Goal: Task Accomplishment & Management: Manage account settings

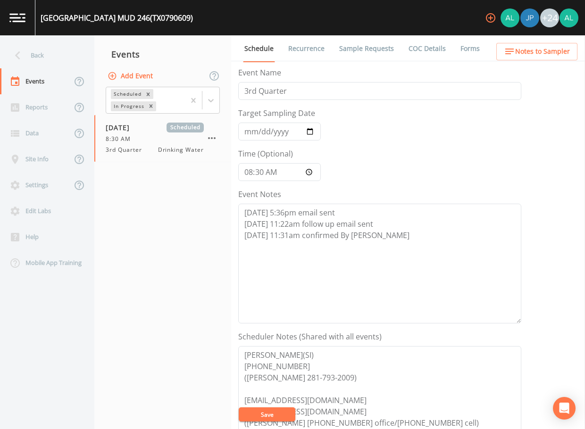
scroll to position [236, 0]
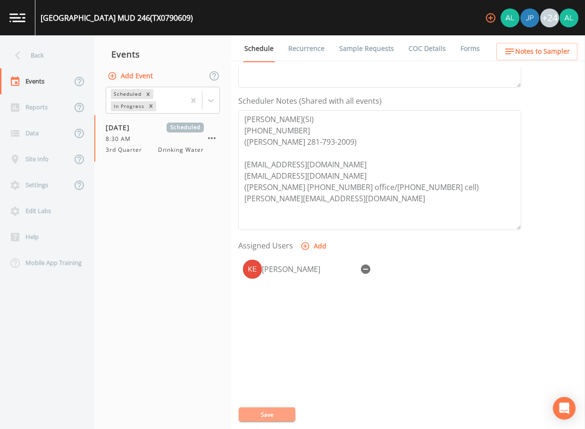
click at [275, 413] on button "Save" at bounding box center [267, 415] width 57 height 14
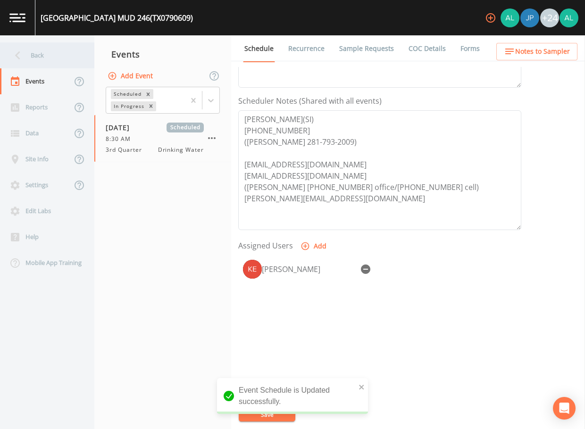
click at [69, 50] on div "Back" at bounding box center [42, 55] width 85 height 26
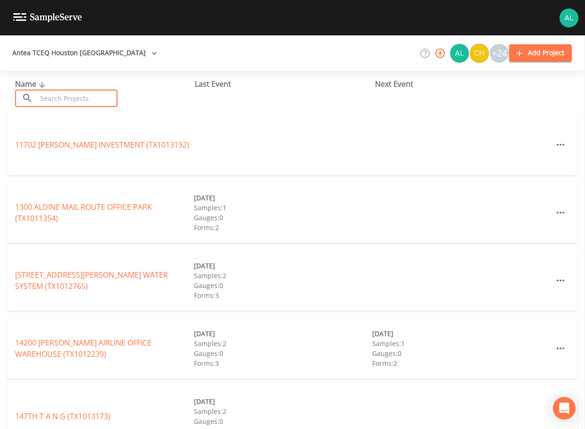
click at [95, 98] on input "text" at bounding box center [77, 98] width 81 height 17
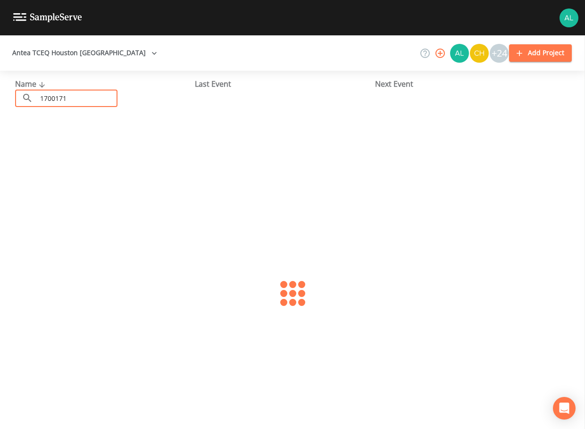
type input "1700171"
click at [58, 131] on div "[GEOGRAPHIC_DATA] (TX1700171) [DATE] Samples: 2 Gauges: 0 Forms: 3" at bounding box center [293, 145] width 570 height 60
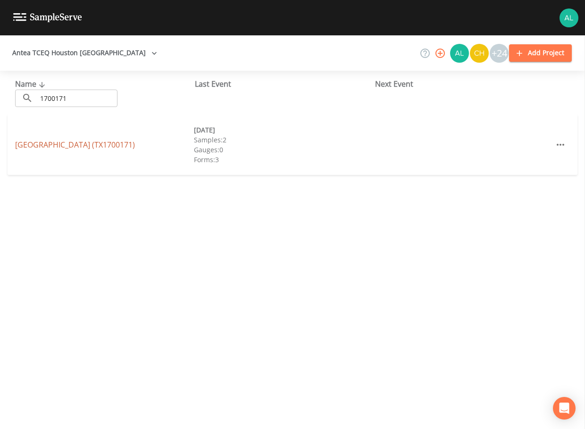
click at [59, 140] on link "[GEOGRAPHIC_DATA] (TX1700171)" at bounding box center [75, 145] width 120 height 10
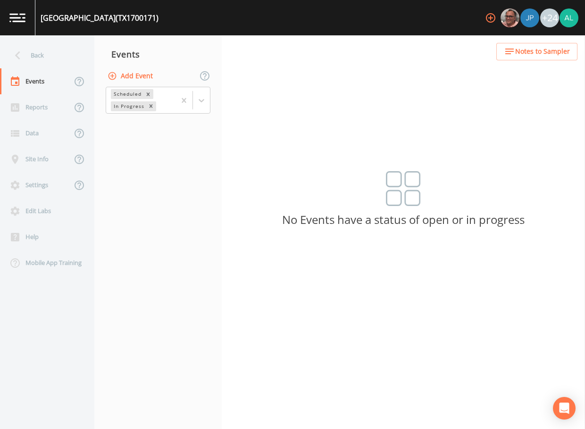
click at [132, 69] on button "Add Event" at bounding box center [131, 75] width 51 height 17
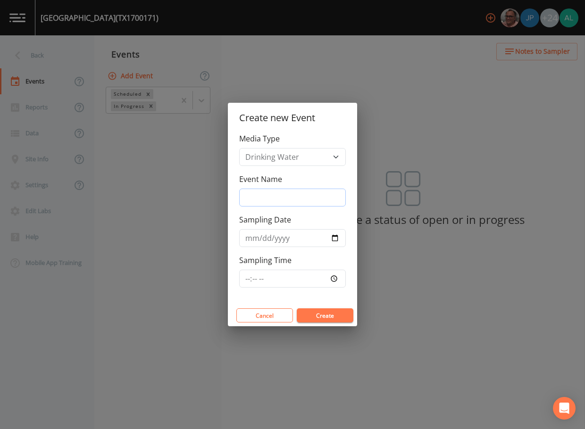
click at [277, 196] on input "Event Name" at bounding box center [292, 198] width 107 height 18
type input "3rd Quarter"
drag, startPoint x: 259, startPoint y: 287, endPoint x: 257, endPoint y: 283, distance: 4.9
click at [258, 285] on input "Sampling Time" at bounding box center [292, 279] width 107 height 18
click at [269, 237] on input "[DATE]" at bounding box center [292, 238] width 107 height 18
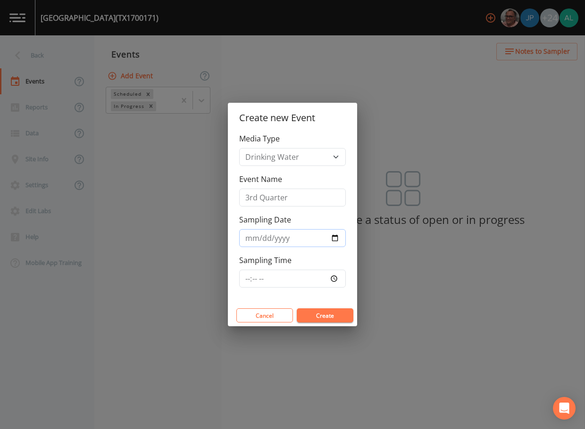
click at [268, 237] on input "[DATE]" at bounding box center [292, 238] width 107 height 18
click at [256, 240] on input "[DATE]" at bounding box center [292, 238] width 107 height 18
click at [257, 239] on input "[DATE]" at bounding box center [292, 238] width 107 height 18
type input "[DATE]"
click at [248, 272] on input "Sampling Time" at bounding box center [292, 279] width 107 height 18
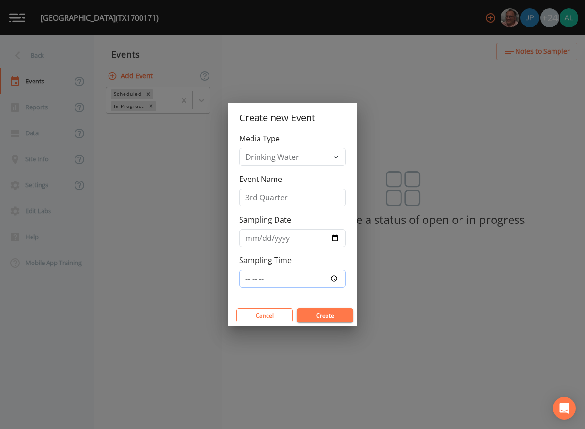
type input "08:00"
click at [297, 309] on button "Create" at bounding box center [325, 316] width 57 height 14
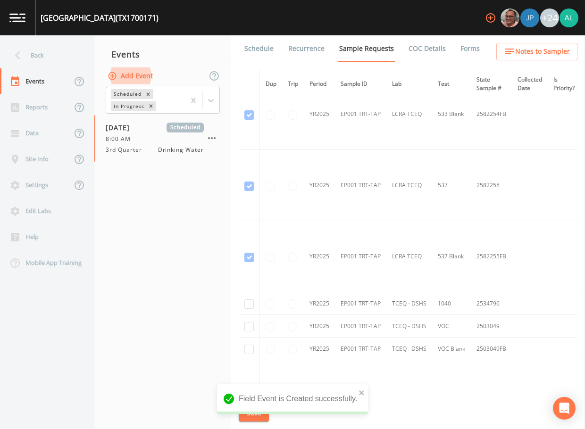
scroll to position [991, 0]
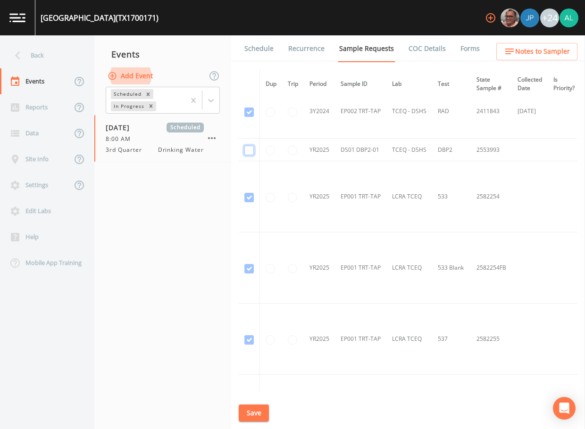
checkbox input "true"
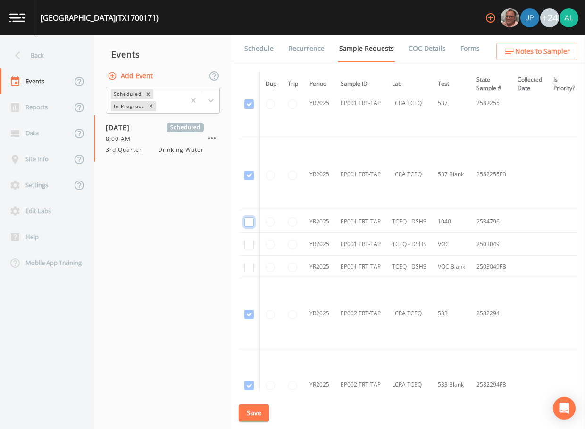
checkbox input "true"
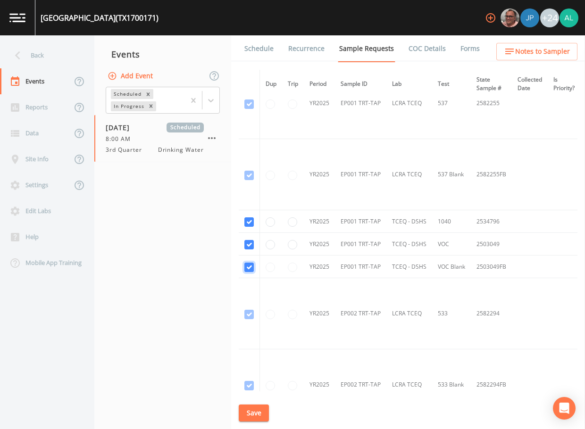
checkbox input "true"
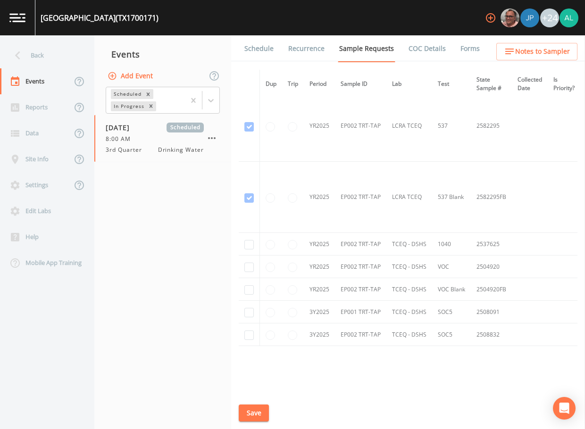
scroll to position [1589, 0]
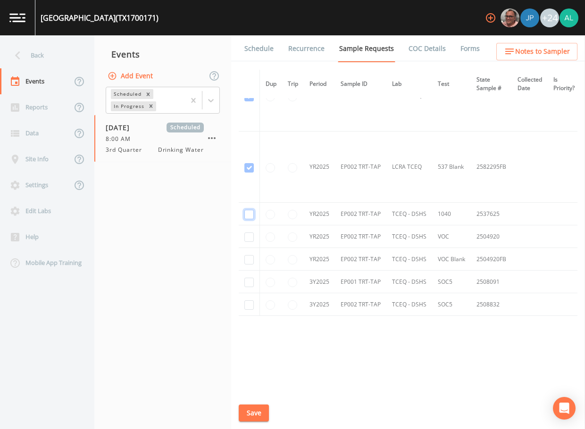
click at [251, 217] on input "checkbox" at bounding box center [248, 214] width 9 height 9
checkbox input "true"
click at [248, 242] on td at bounding box center [249, 236] width 21 height 23
checkbox input "true"
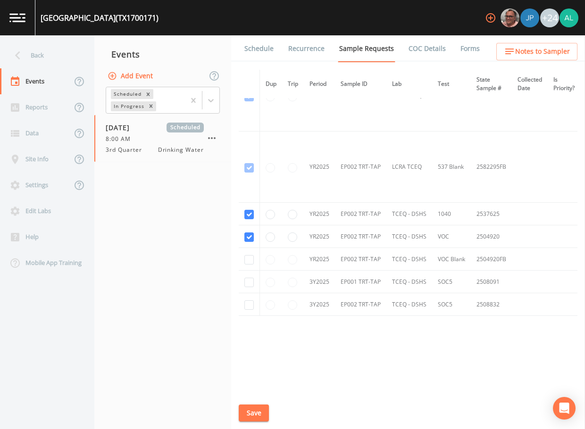
click at [255, 258] on td at bounding box center [249, 259] width 21 height 23
checkbox input "true"
click at [253, 278] on input "checkbox" at bounding box center [248, 282] width 9 height 9
click at [249, 278] on input "checkbox" at bounding box center [248, 282] width 9 height 9
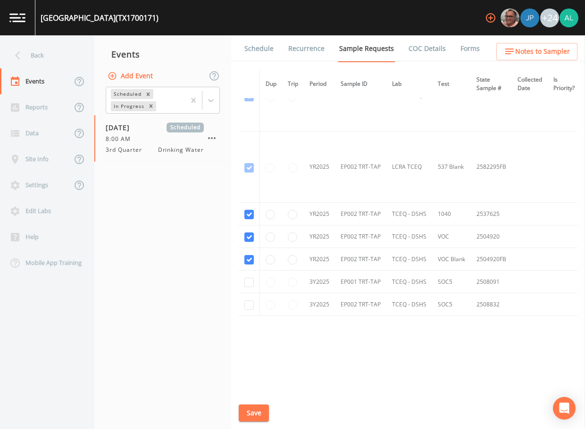
click at [247, 309] on td at bounding box center [249, 304] width 21 height 23
click at [245, 280] on input "checkbox" at bounding box center [248, 282] width 9 height 9
checkbox input "true"
click at [245, 301] on input "checkbox" at bounding box center [248, 304] width 9 height 9
checkbox input "true"
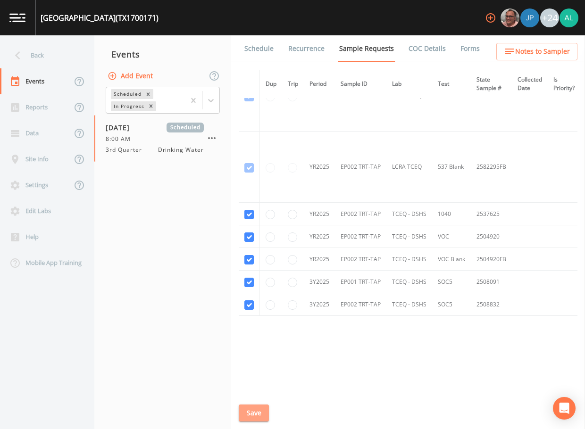
click at [246, 408] on button "Save" at bounding box center [254, 413] width 30 height 17
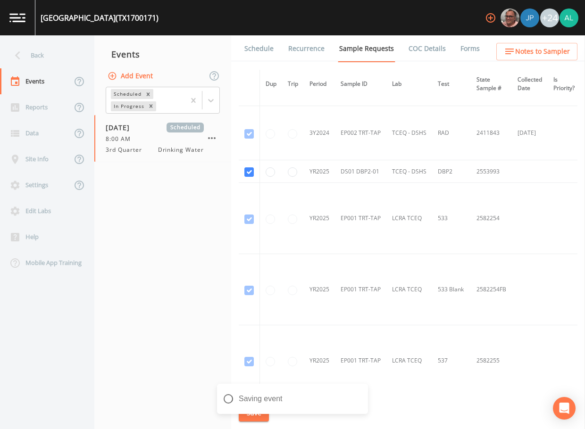
scroll to position [834, 0]
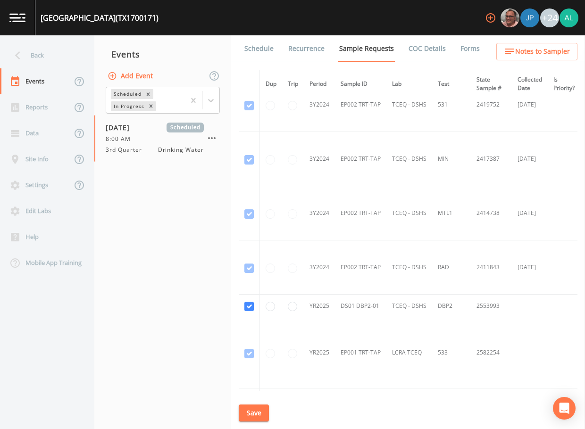
click at [259, 418] on button "Save" at bounding box center [254, 413] width 30 height 17
click at [47, 52] on div "Back" at bounding box center [42, 55] width 85 height 26
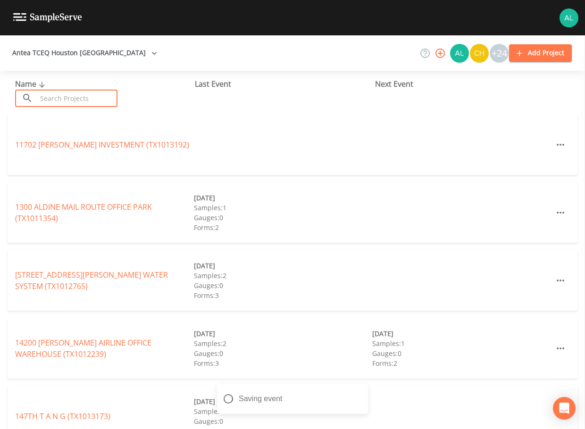
click at [63, 102] on input "text" at bounding box center [77, 98] width 81 height 17
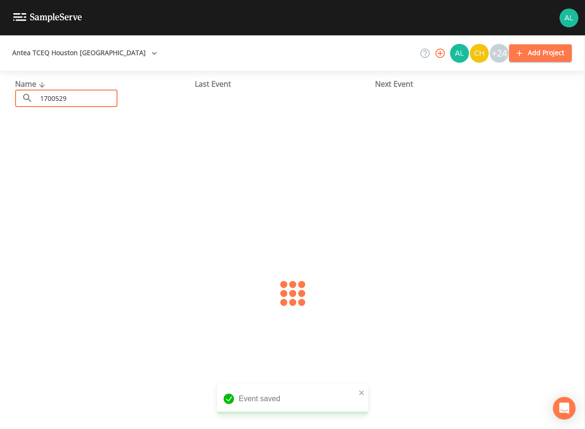
type input "1700529"
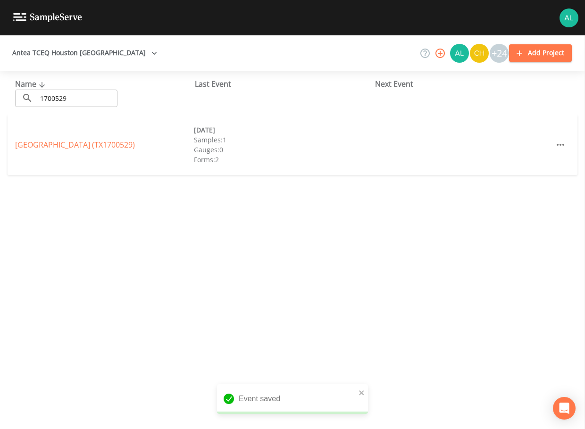
click at [60, 138] on div "[GEOGRAPHIC_DATA] (TX1700529) [DATE] Samples: 1 [GEOGRAPHIC_DATA]: 0 Forms: 2" at bounding box center [293, 145] width 570 height 60
click at [60, 145] on link "[GEOGRAPHIC_DATA] (TX1700529)" at bounding box center [75, 145] width 120 height 10
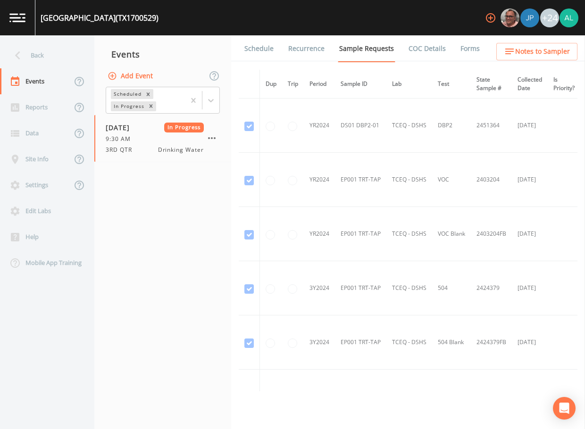
scroll to position [377, 0]
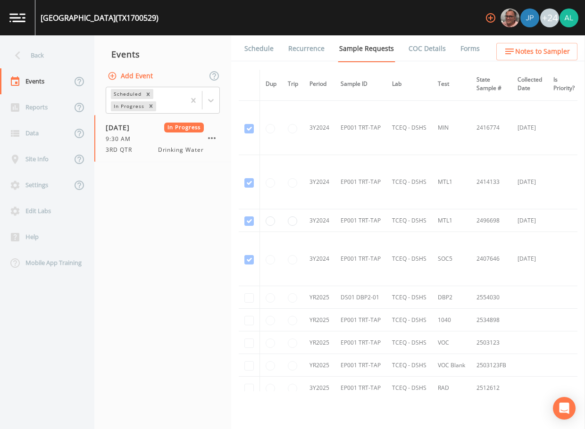
click at [476, 49] on ul "Schedule Recurrence Sample Requests COC Details Forms" at bounding box center [408, 48] width 354 height 26
click at [465, 52] on link "Forms" at bounding box center [470, 48] width 22 height 26
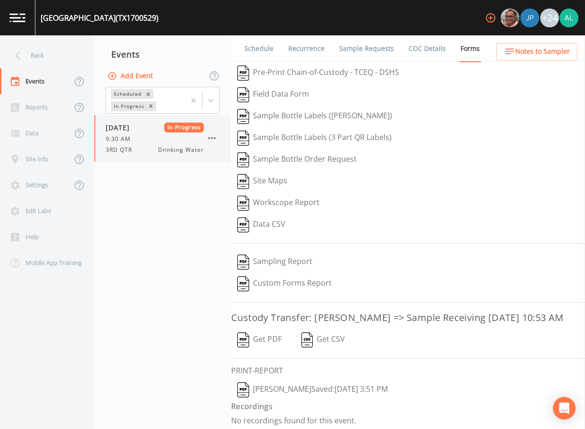
click at [209, 137] on icon "button" at bounding box center [211, 138] width 11 height 11
click at [135, 80] on button "Add Event" at bounding box center [131, 75] width 51 height 17
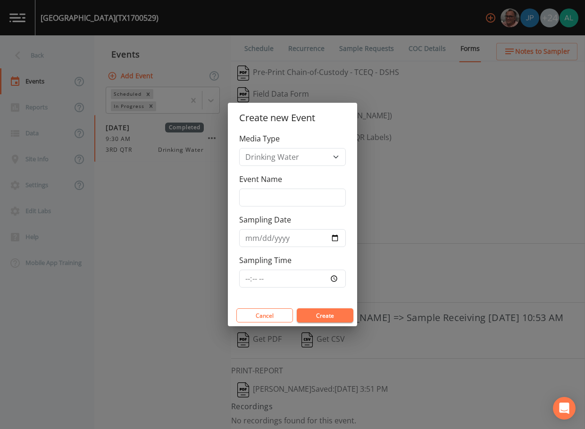
click at [279, 178] on label "Event Name" at bounding box center [260, 179] width 43 height 11
click at [279, 189] on input "Event Name" at bounding box center [292, 198] width 107 height 18
click at [277, 194] on input "Event Name" at bounding box center [292, 198] width 107 height 18
type input "3rd Quarter"
type input "[DATE]"
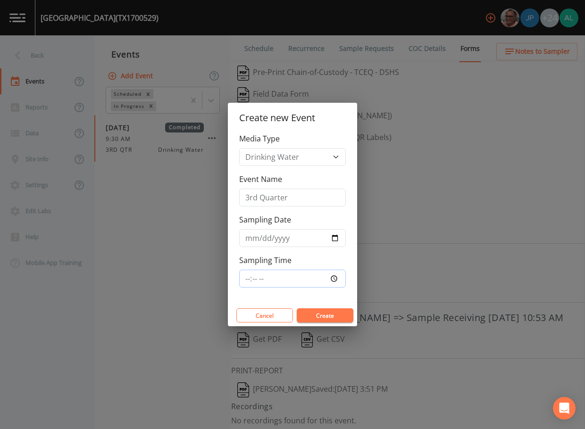
click at [246, 275] on input "Sampling Time" at bounding box center [292, 279] width 107 height 18
type input "08:00"
click at [297, 309] on button "Create" at bounding box center [325, 316] width 57 height 14
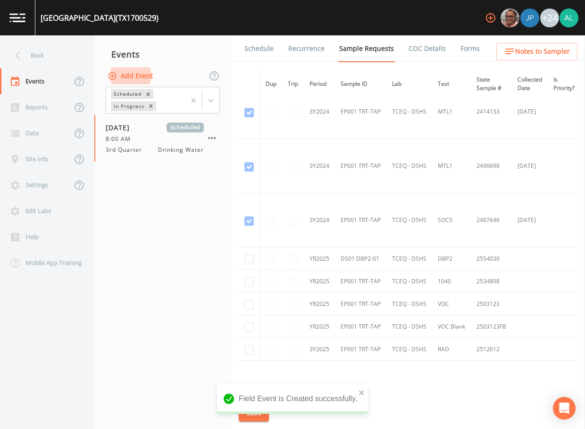
scroll to position [495, 0]
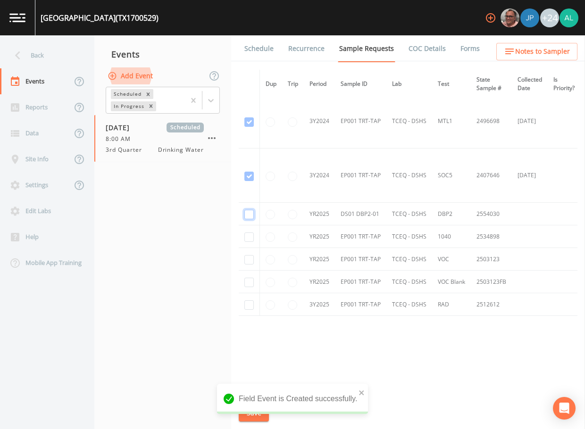
checkbox input "true"
click at [248, 234] on input "checkbox" at bounding box center [248, 237] width 9 height 9
checkbox input "true"
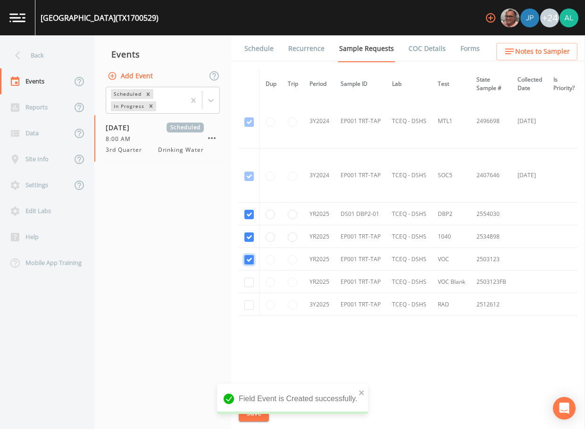
checkbox input "true"
click at [249, 271] on td at bounding box center [249, 282] width 21 height 23
checkbox input "true"
click at [245, 302] on input "checkbox" at bounding box center [248, 304] width 9 height 9
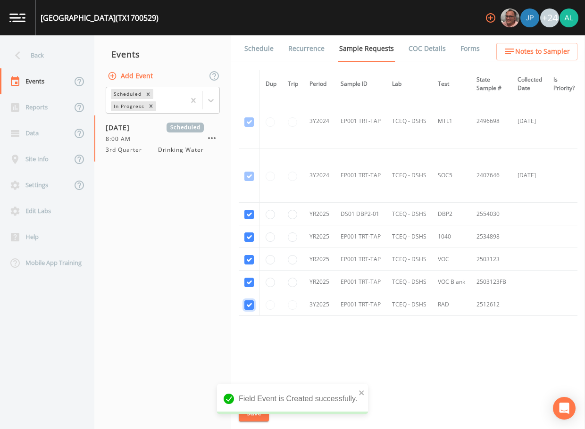
checkbox input "true"
click at [259, 419] on button "Save" at bounding box center [254, 413] width 30 height 17
click at [461, 57] on link "Forms" at bounding box center [470, 48] width 22 height 26
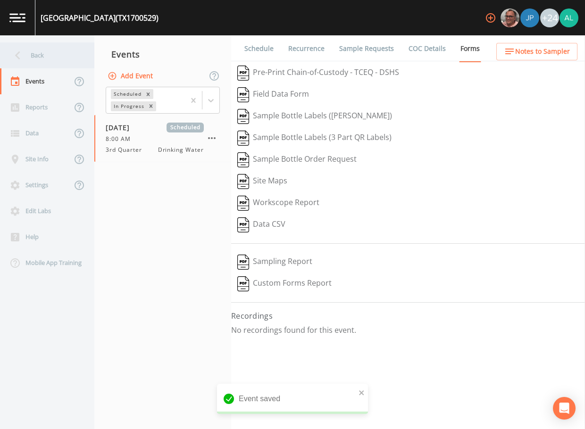
click at [38, 62] on div "Back" at bounding box center [42, 55] width 85 height 26
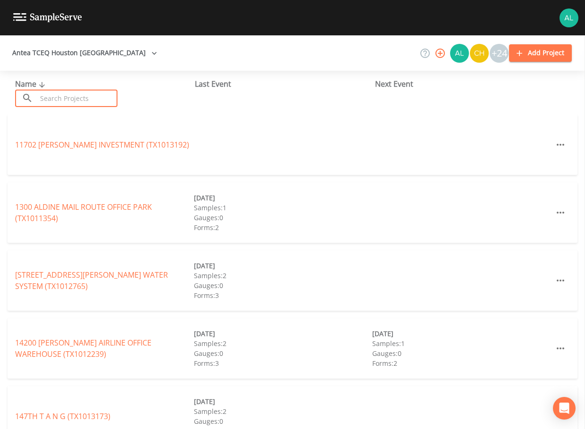
click at [43, 96] on input "text" at bounding box center [77, 98] width 81 height 17
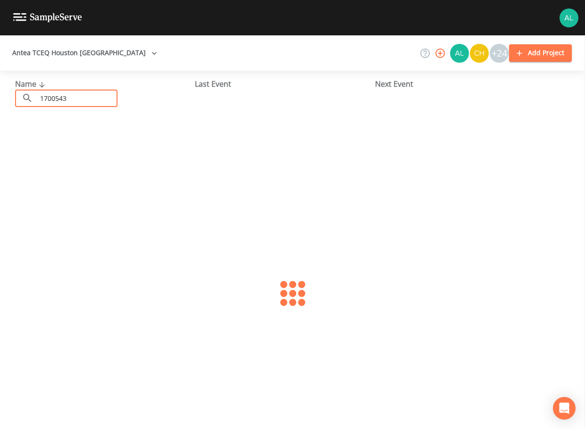
type input "1700543"
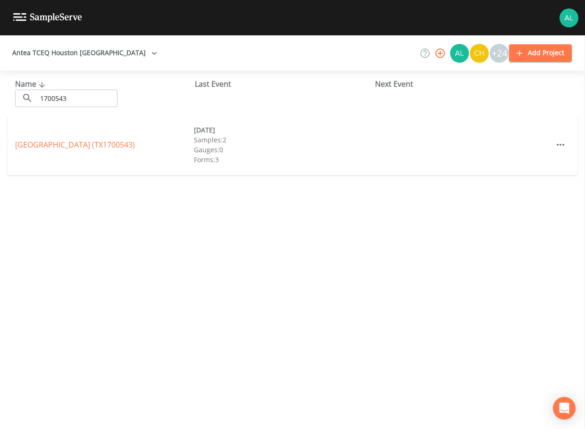
click at [64, 154] on div "[GEOGRAPHIC_DATA] (TX1700543) [DATE] Samples: 2 Gauges: 0 Forms: 3" at bounding box center [293, 145] width 570 height 60
click at [65, 150] on div "[GEOGRAPHIC_DATA] (TX1700543)" at bounding box center [104, 144] width 179 height 11
click at [70, 149] on link "[GEOGRAPHIC_DATA] (TX1700543)" at bounding box center [75, 145] width 120 height 10
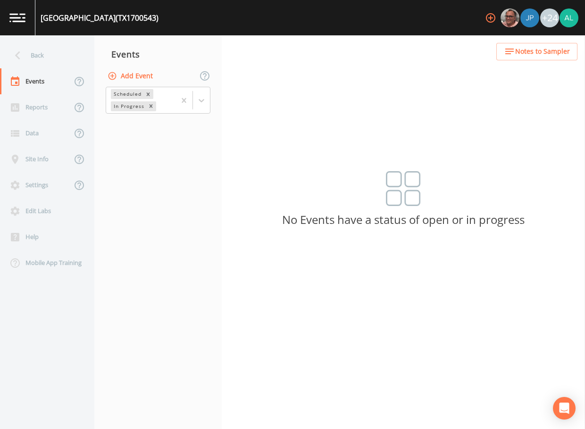
click at [126, 69] on button "Add Event" at bounding box center [131, 75] width 51 height 17
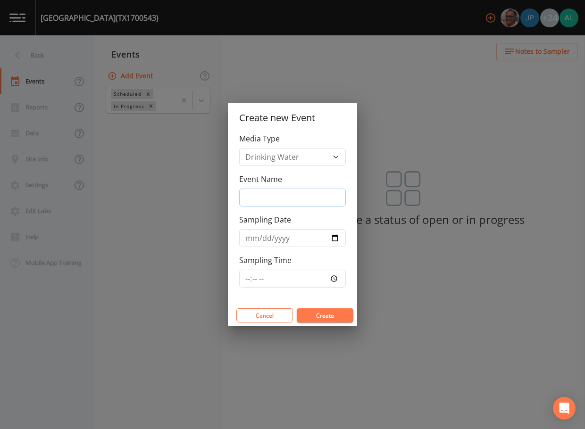
click at [265, 203] on input "Event Name" at bounding box center [292, 198] width 107 height 18
type input "3rd Quarter"
type input "[DATE]"
click at [241, 280] on input "Sampling Time" at bounding box center [292, 279] width 107 height 18
type input "08:00"
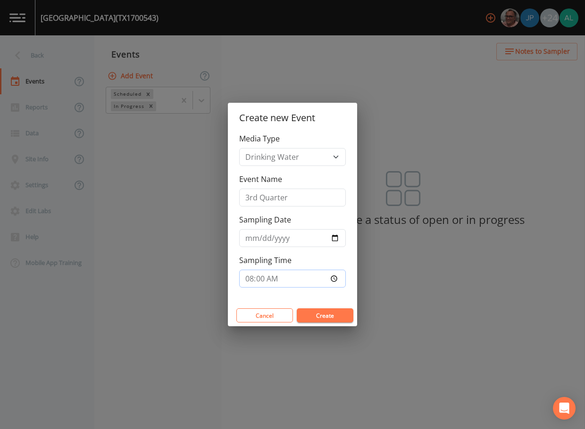
click at [297, 309] on button "Create" at bounding box center [325, 316] width 57 height 14
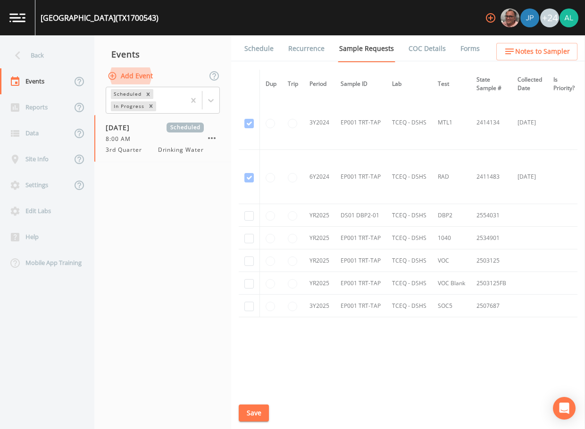
scroll to position [441, 0]
checkbox input "true"
click at [254, 231] on td at bounding box center [249, 236] width 21 height 23
click at [251, 241] on td at bounding box center [249, 236] width 21 height 23
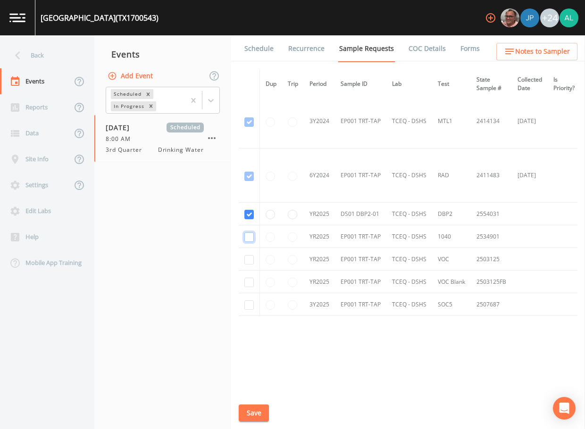
click at [250, 239] on input "checkbox" at bounding box center [248, 237] width 9 height 9
checkbox input "true"
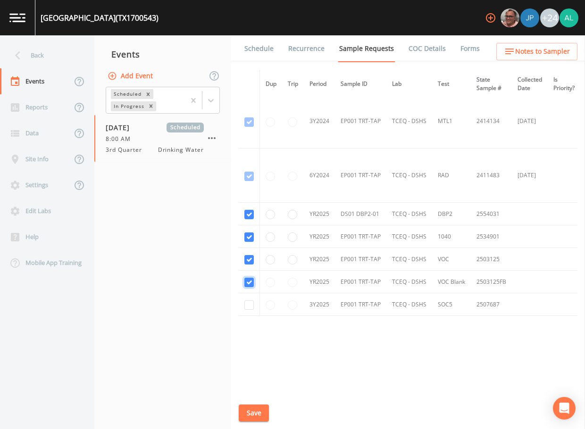
checkbox input "true"
click at [250, 318] on div "Dup Trip Period Sample ID Lab Test State Sample # Collected Date Is Priority? S…" at bounding box center [408, 231] width 339 height 322
click at [252, 303] on input "checkbox" at bounding box center [248, 304] width 9 height 9
checkbox input "true"
click at [263, 412] on button "Save" at bounding box center [254, 413] width 30 height 17
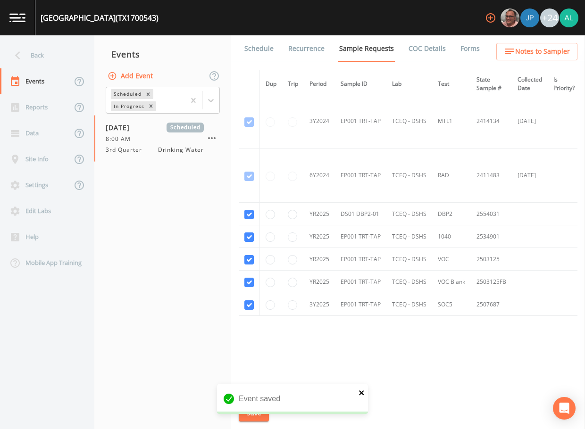
click at [360, 393] on icon "close" at bounding box center [362, 393] width 7 height 8
click at [245, 422] on div "Event saved" at bounding box center [292, 422] width 151 height 0
click at [246, 418] on button "Save" at bounding box center [254, 413] width 30 height 17
click at [272, 40] on link "Schedule" at bounding box center [259, 48] width 32 height 26
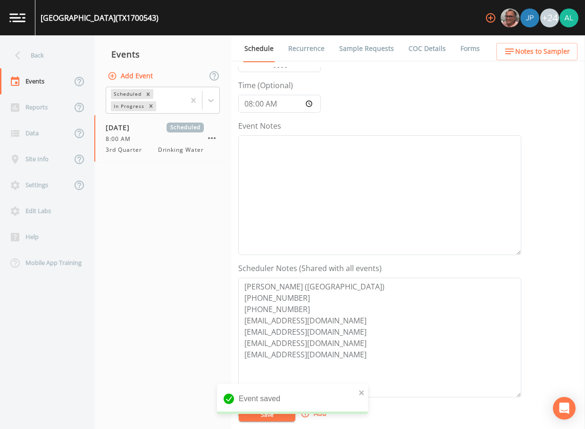
scroll to position [142, 0]
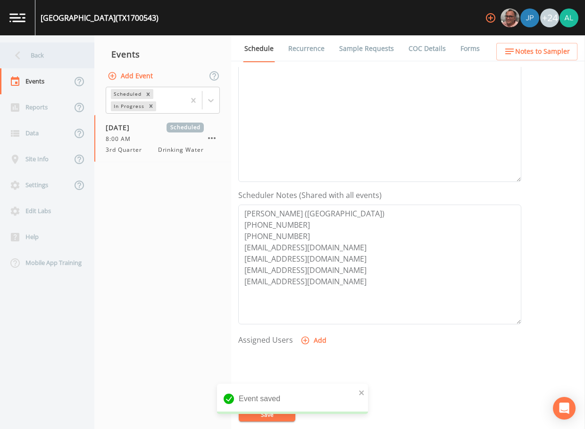
click at [50, 48] on div "Back" at bounding box center [42, 55] width 85 height 26
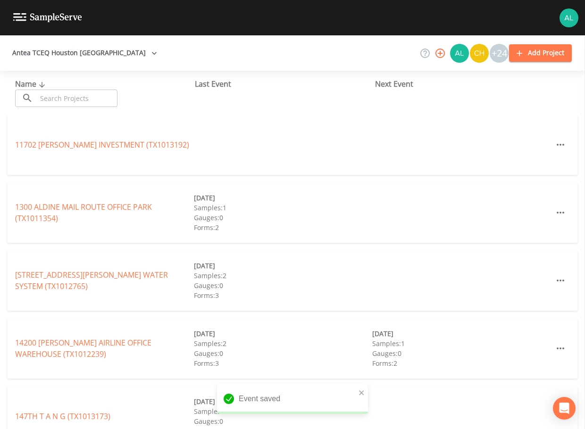
click at [73, 103] on input "text" at bounding box center [77, 98] width 81 height 17
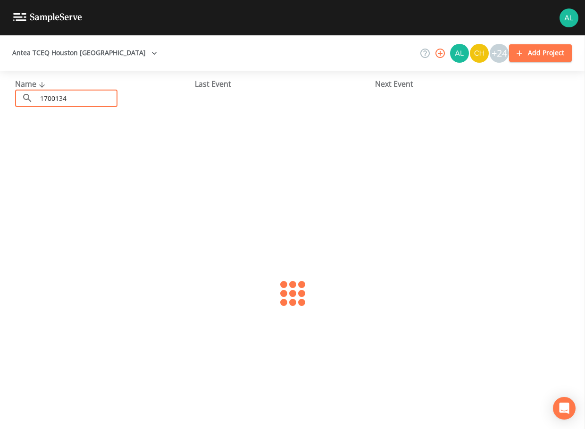
type input "1700134"
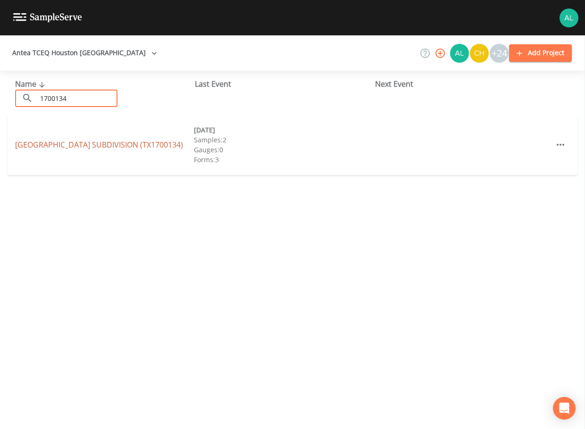
click at [59, 148] on link "[GEOGRAPHIC_DATA] (TX1700134)" at bounding box center [99, 145] width 168 height 10
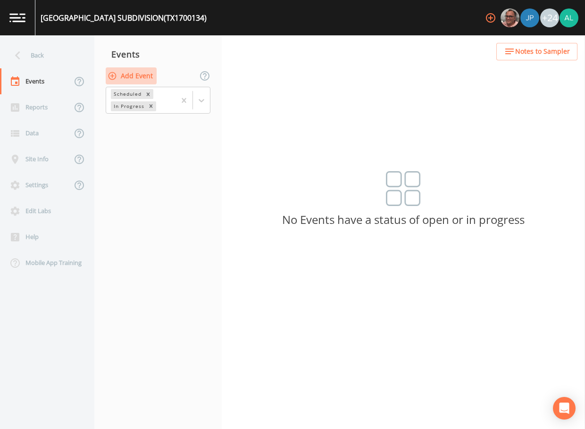
click at [143, 80] on button "Add Event" at bounding box center [131, 75] width 51 height 17
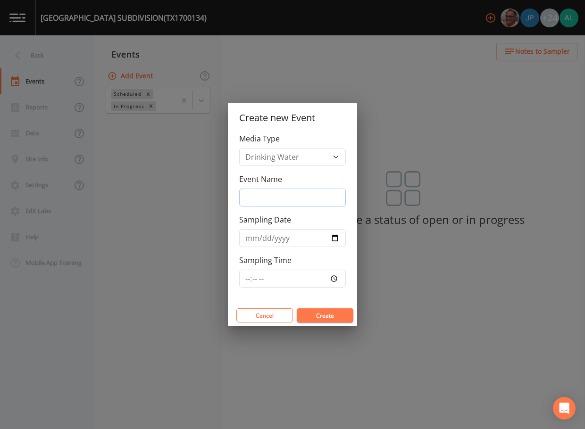
click at [262, 203] on input "Event Name" at bounding box center [292, 198] width 107 height 18
type input "3rd Quarter"
type input "[DATE]"
click at [246, 278] on input "Sampling Time" at bounding box center [292, 279] width 107 height 18
type input "08:00"
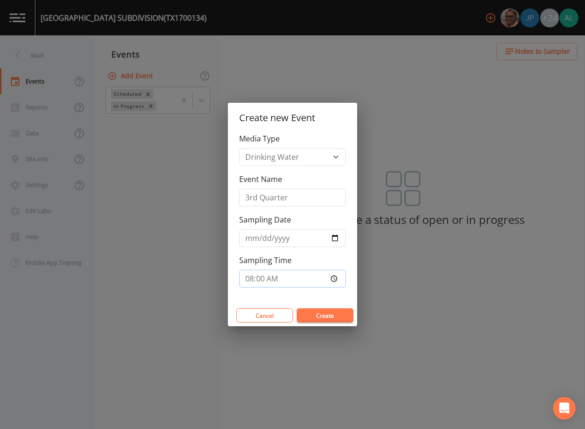
click at [297, 309] on button "Create" at bounding box center [325, 316] width 57 height 14
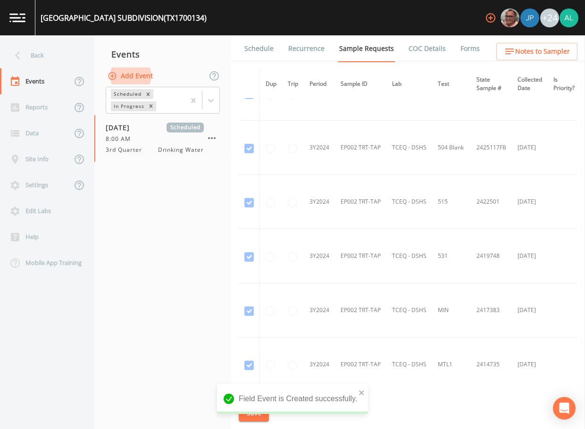
scroll to position [991, 0]
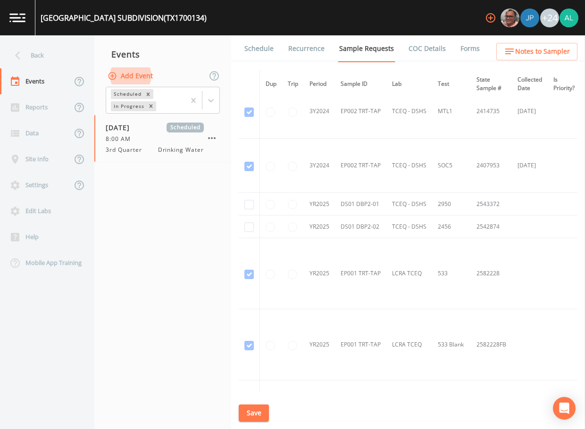
click at [250, 211] on td at bounding box center [249, 204] width 21 height 23
checkbox input "true"
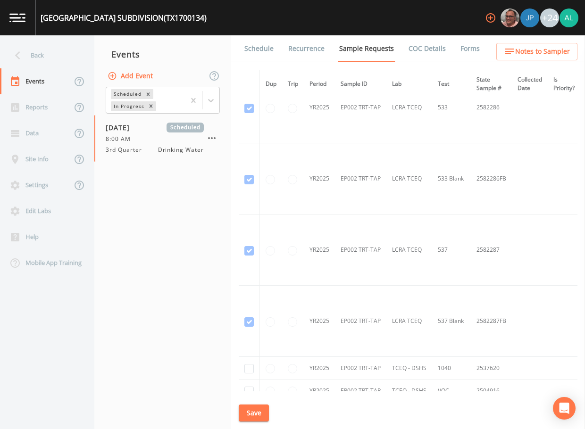
scroll to position [1368, 0]
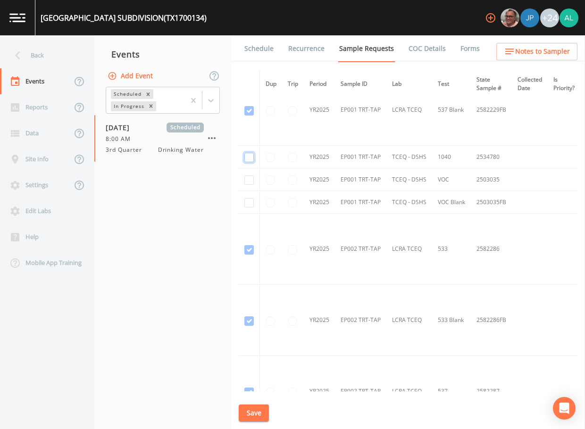
click at [250, 161] on input "checkbox" at bounding box center [248, 157] width 9 height 9
checkbox input "true"
click at [249, 175] on td at bounding box center [249, 179] width 21 height 23
click at [249, 187] on td at bounding box center [249, 179] width 21 height 23
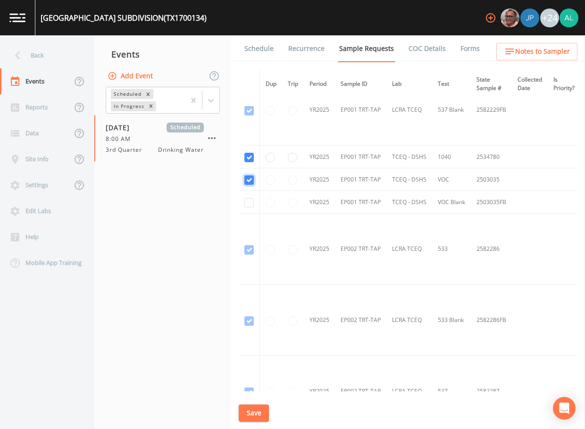
checkbox input "true"
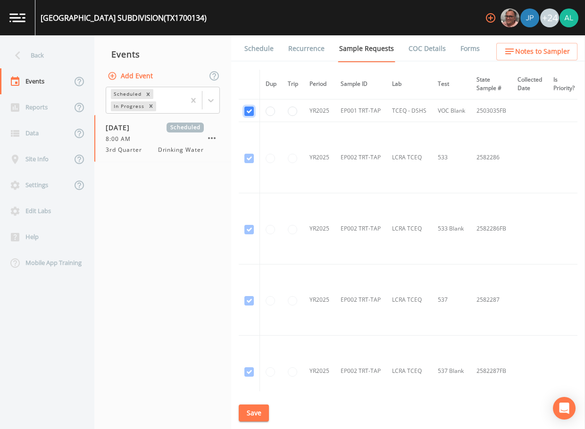
scroll to position [1557, 0]
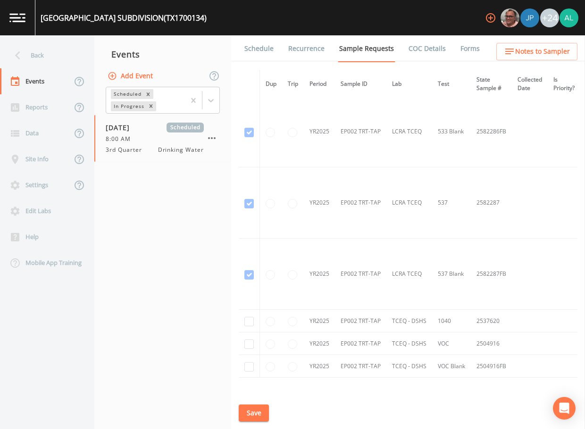
click at [259, 312] on td at bounding box center [249, 321] width 21 height 23
click at [256, 312] on td at bounding box center [249, 321] width 21 height 23
click at [249, 323] on input "checkbox" at bounding box center [248, 321] width 9 height 9
checkbox input "true"
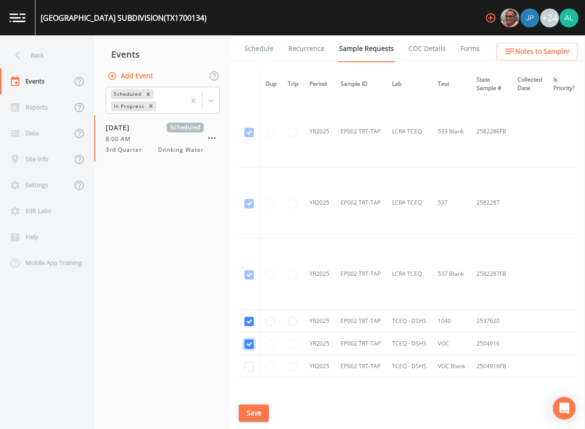
checkbox input "true"
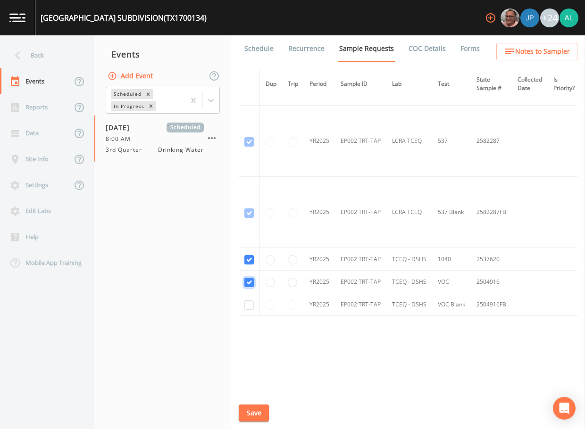
scroll to position [1621, 0]
click at [249, 310] on td at bounding box center [249, 304] width 21 height 23
checkbox input "true"
click at [254, 392] on div "Schedule Recurrence Sample Requests COC Details Forms Dup Trip Period Sample ID…" at bounding box center [408, 232] width 354 height 394
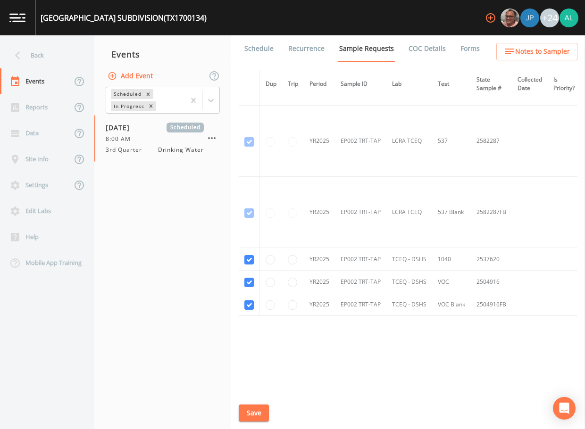
click at [251, 410] on button "Save" at bounding box center [254, 413] width 30 height 17
click at [36, 61] on div "Back" at bounding box center [42, 55] width 85 height 26
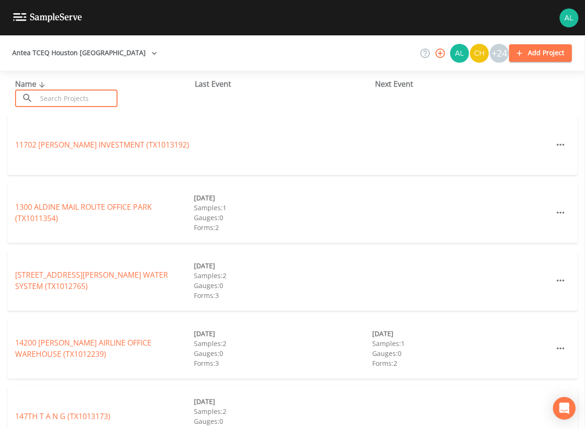
click at [67, 94] on input "text" at bounding box center [77, 98] width 81 height 17
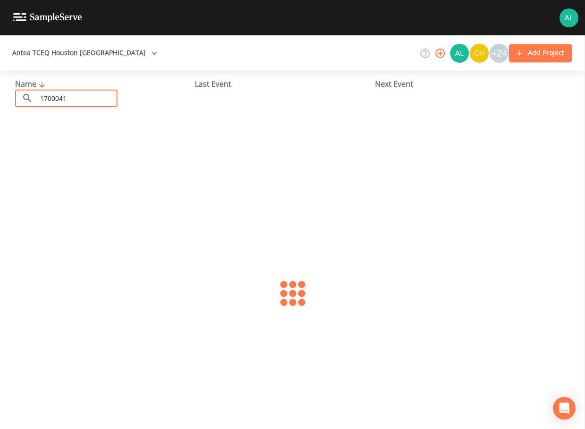
type input "1700041"
click at [61, 142] on link "[GEOGRAPHIC_DATA] (TX1700041)" at bounding box center [73, 145] width 117 height 10
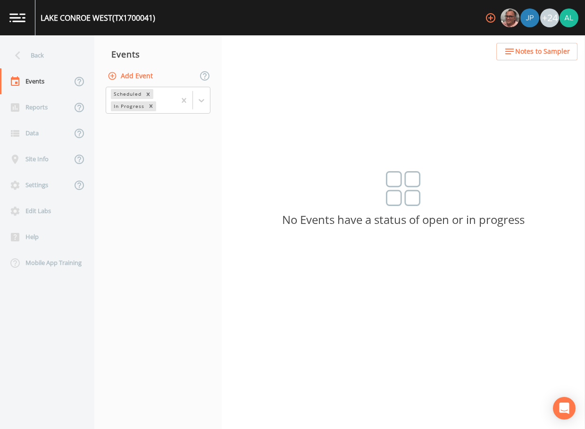
click at [124, 72] on button "Add Event" at bounding box center [131, 75] width 51 height 17
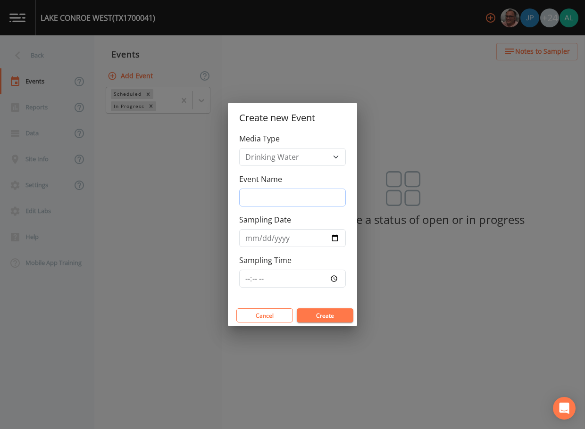
click at [303, 193] on input "Event Name" at bounding box center [292, 198] width 107 height 18
type input "3rd Quarter"
type input "[DATE]"
click at [253, 277] on input "Sampling Time" at bounding box center [292, 279] width 107 height 18
click at [249, 283] on input "Sampling Time" at bounding box center [292, 279] width 107 height 18
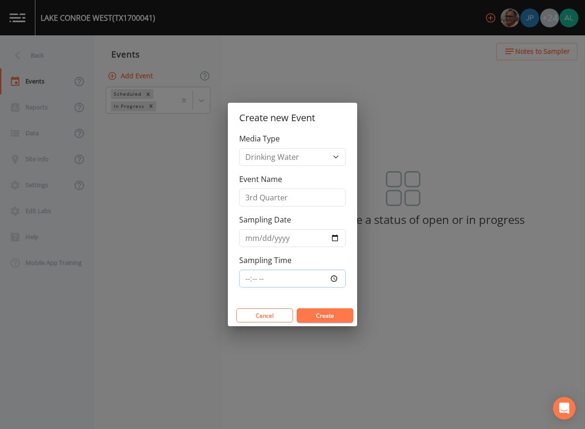
type input "08:00"
click at [297, 309] on button "Create" at bounding box center [325, 316] width 57 height 14
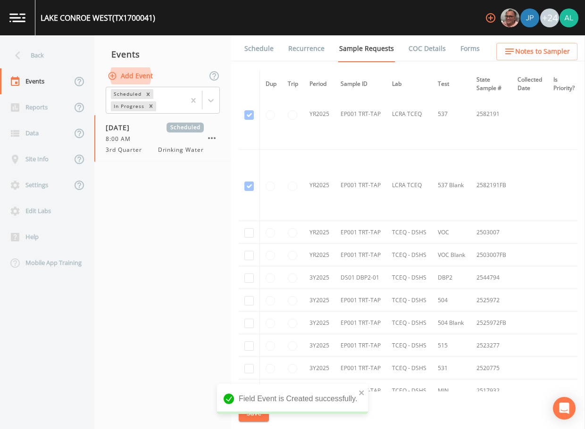
scroll to position [522, 0]
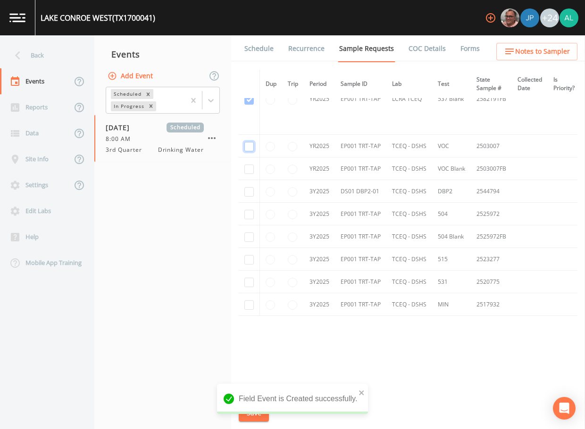
checkbox input "true"
click at [249, 180] on td at bounding box center [249, 191] width 21 height 23
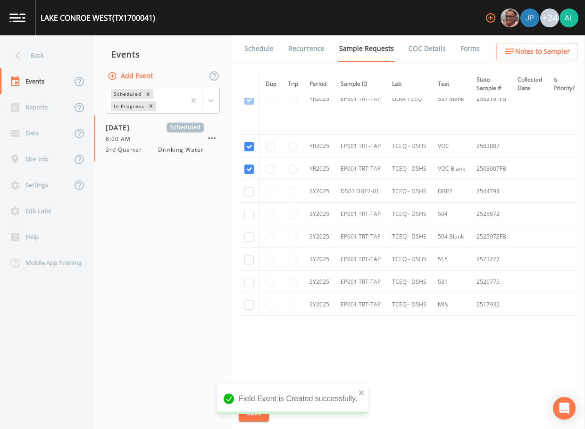
click at [249, 196] on td at bounding box center [249, 191] width 21 height 23
drag, startPoint x: 251, startPoint y: 228, endPoint x: 250, endPoint y: 210, distance: 18.4
click at [251, 226] on td at bounding box center [249, 236] width 21 height 23
drag, startPoint x: 250, startPoint y: 209, endPoint x: 250, endPoint y: 193, distance: 15.1
click at [250, 207] on td at bounding box center [249, 214] width 21 height 23
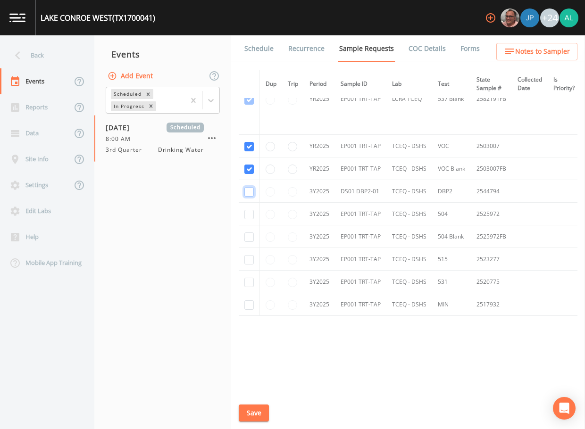
click at [250, 190] on input "checkbox" at bounding box center [248, 191] width 9 height 9
checkbox input "true"
click at [250, 213] on input "checkbox" at bounding box center [248, 214] width 9 height 9
checkbox input "true"
click at [251, 233] on input "checkbox" at bounding box center [248, 237] width 9 height 9
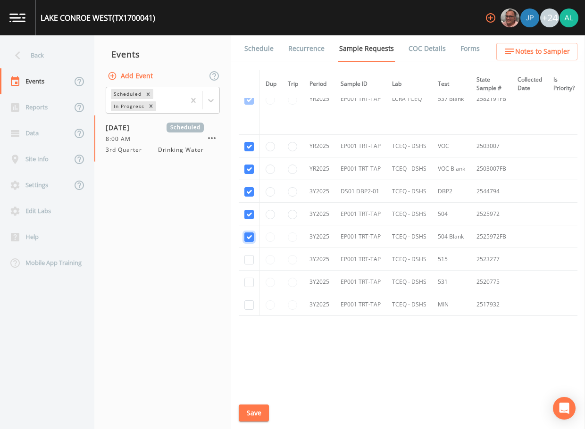
checkbox input "true"
click at [249, 250] on td at bounding box center [249, 259] width 21 height 23
click at [249, 260] on input "checkbox" at bounding box center [248, 259] width 9 height 9
checkbox input "true"
click at [251, 287] on td at bounding box center [249, 282] width 21 height 23
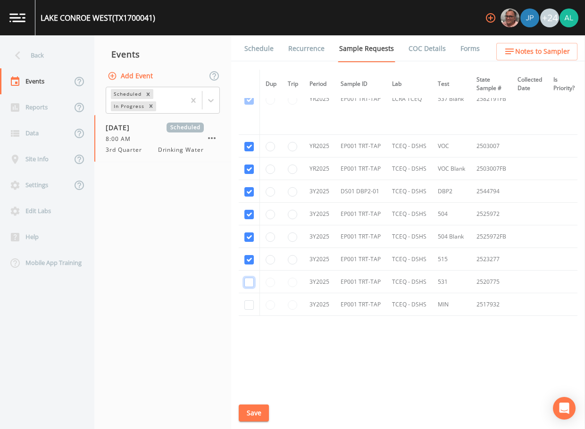
click at [251, 284] on input "checkbox" at bounding box center [248, 282] width 9 height 9
checkbox input "true"
click at [251, 302] on input "checkbox" at bounding box center [248, 304] width 9 height 9
checkbox input "true"
click at [258, 407] on button "Save" at bounding box center [254, 413] width 30 height 17
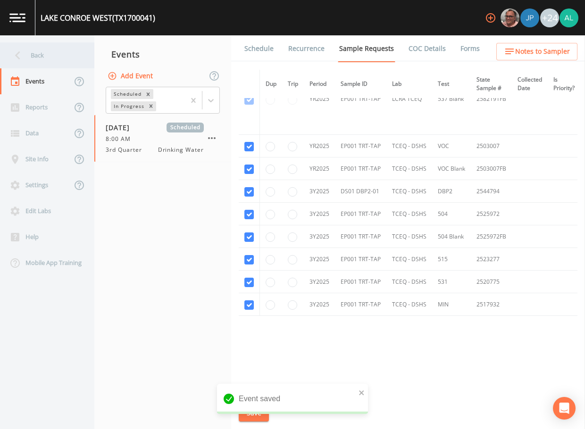
click at [43, 65] on div "Back" at bounding box center [42, 55] width 85 height 26
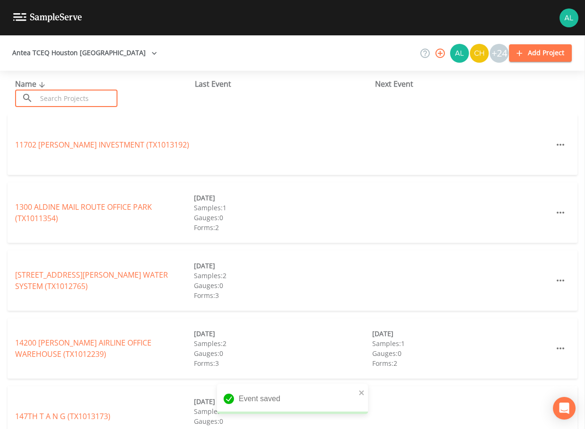
click at [59, 99] on input "text" at bounding box center [77, 98] width 81 height 17
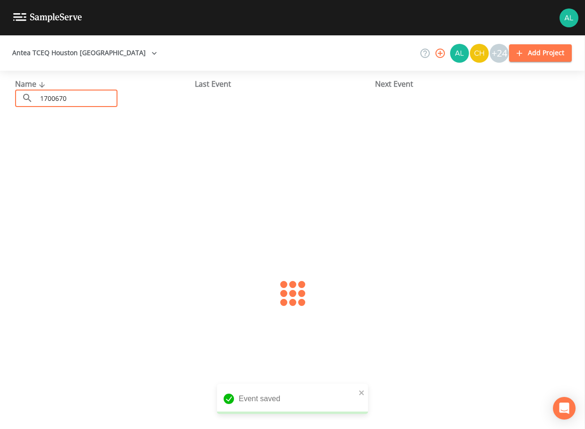
type input "1700670"
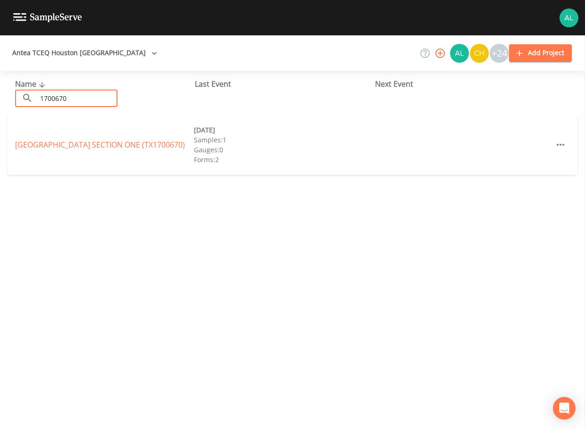
click at [54, 150] on link "[GEOGRAPHIC_DATA] SECTION ONE (TX1700670)" at bounding box center [100, 145] width 170 height 10
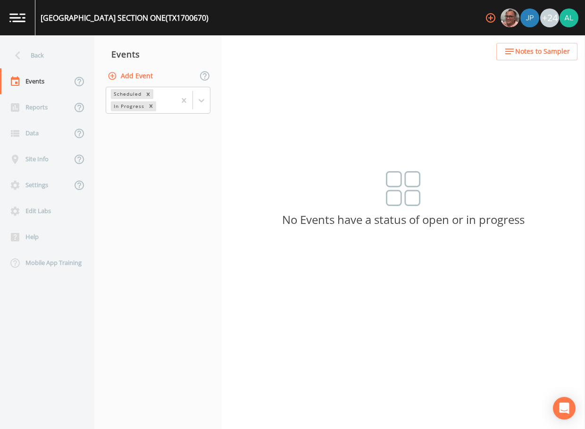
click at [118, 74] on button "Add Event" at bounding box center [131, 75] width 51 height 17
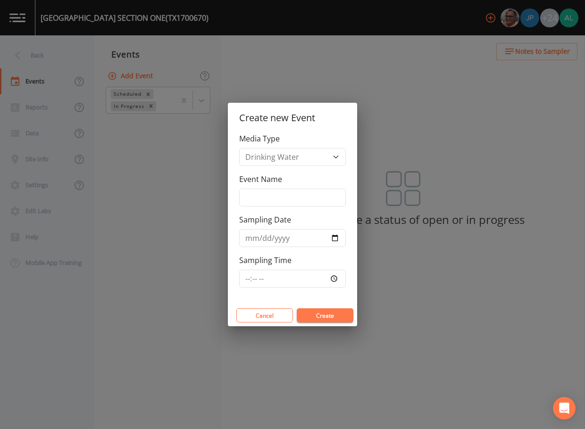
click at [282, 208] on div "Media Type Drinking Water Event Name Sampling Date Sampling Time" at bounding box center [292, 219] width 129 height 172
click at [281, 206] on input "Event Name" at bounding box center [292, 198] width 107 height 18
type input "3rd Quarter"
drag, startPoint x: 289, startPoint y: 191, endPoint x: 199, endPoint y: 201, distance: 90.6
click at [199, 201] on div "Create new Event Media Type Drinking Water Event Name 3rd Quarter Sampling Date…" at bounding box center [292, 214] width 585 height 429
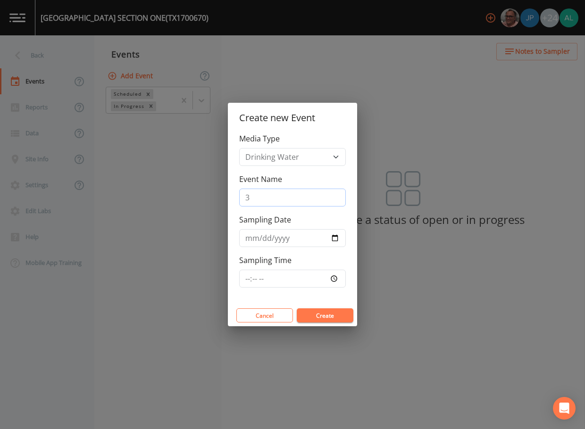
type input "3rd Quarter"
type input "[DATE]"
click at [242, 284] on input "Sampling Time" at bounding box center [292, 279] width 107 height 18
type input "08:00"
click at [297, 309] on button "Create" at bounding box center [325, 316] width 57 height 14
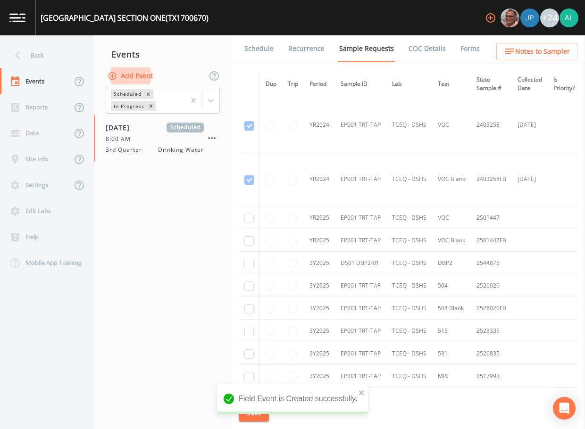
scroll to position [142, 0]
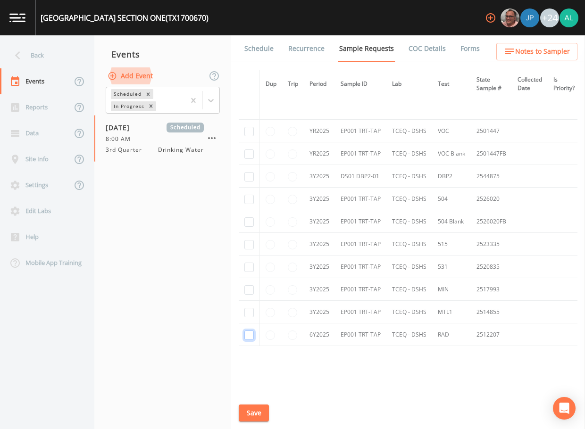
drag, startPoint x: 250, startPoint y: 339, endPoint x: 249, endPoint y: 332, distance: 6.8
click at [250, 337] on input "checkbox" at bounding box center [248, 335] width 9 height 9
checkbox input "true"
click at [249, 318] on td at bounding box center [249, 312] width 21 height 23
drag, startPoint x: 249, startPoint y: 313, endPoint x: 248, endPoint y: 290, distance: 22.6
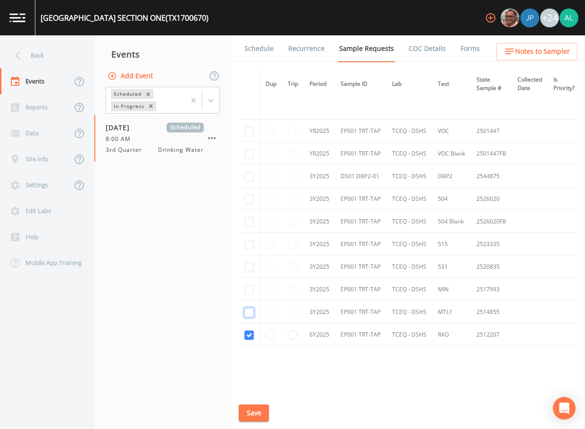
click at [249, 312] on input "checkbox" at bounding box center [248, 312] width 9 height 9
checkbox input "true"
drag, startPoint x: 248, startPoint y: 290, endPoint x: 248, endPoint y: 280, distance: 9.4
click at [248, 288] on input "checkbox" at bounding box center [248, 289] width 9 height 9
checkbox input "true"
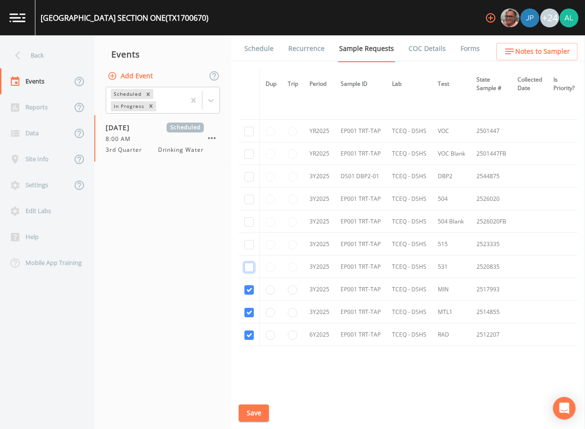
click at [248, 271] on input "checkbox" at bounding box center [248, 267] width 9 height 9
click at [248, 268] on input "checkbox" at bounding box center [248, 267] width 9 height 9
checkbox input "false"
click at [252, 246] on input "checkbox" at bounding box center [248, 244] width 9 height 9
checkbox input "true"
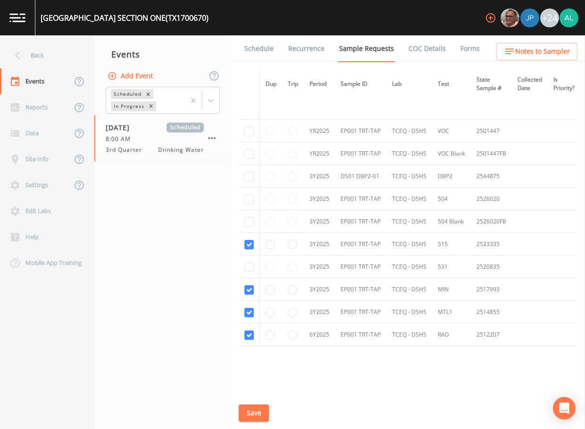
click at [253, 262] on td at bounding box center [249, 267] width 21 height 23
click at [250, 268] on input "checkbox" at bounding box center [248, 267] width 9 height 9
checkbox input "true"
click at [249, 229] on td at bounding box center [249, 221] width 21 height 23
drag, startPoint x: 250, startPoint y: 220, endPoint x: 250, endPoint y: 213, distance: 7.1
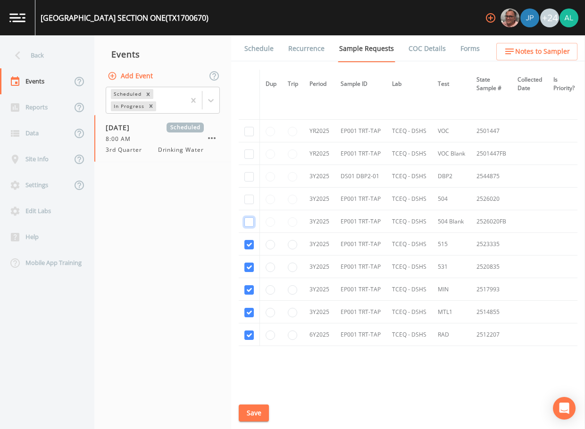
click at [250, 221] on input "checkbox" at bounding box center [248, 221] width 9 height 9
checkbox input "true"
click at [250, 192] on td at bounding box center [249, 199] width 21 height 23
click at [249, 200] on input "checkbox" at bounding box center [248, 199] width 9 height 9
checkbox input "true"
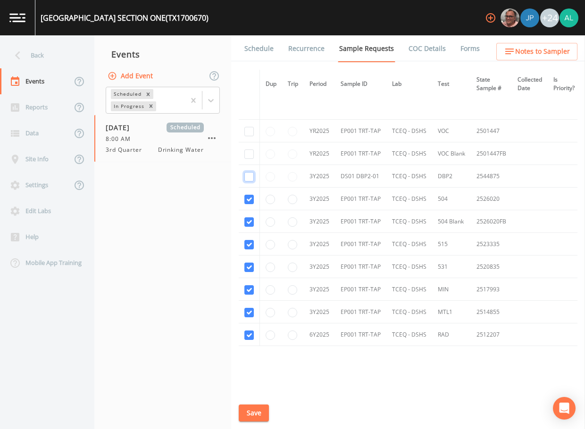
click at [248, 176] on input "checkbox" at bounding box center [248, 176] width 9 height 9
checkbox input "true"
click at [249, 98] on input "checkbox" at bounding box center [248, 93] width 9 height 9
checkbox input "true"
click at [248, 44] on input "checkbox" at bounding box center [248, 38] width 9 height 9
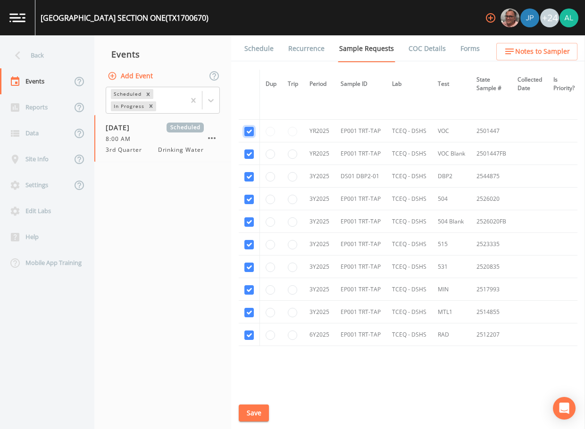
checkbox input "true"
click at [250, 417] on button "Save" at bounding box center [254, 413] width 30 height 17
click at [267, 47] on link "Schedule" at bounding box center [259, 48] width 32 height 26
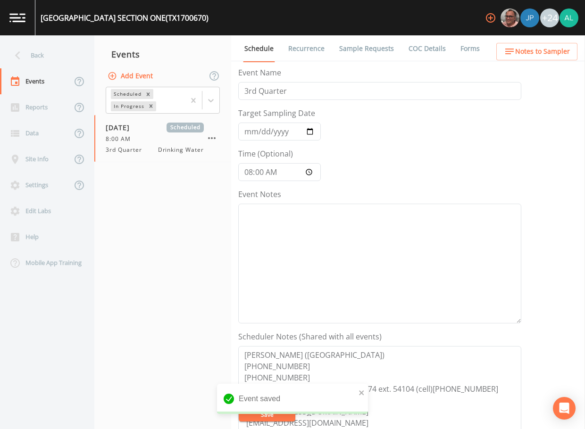
scroll to position [236, 0]
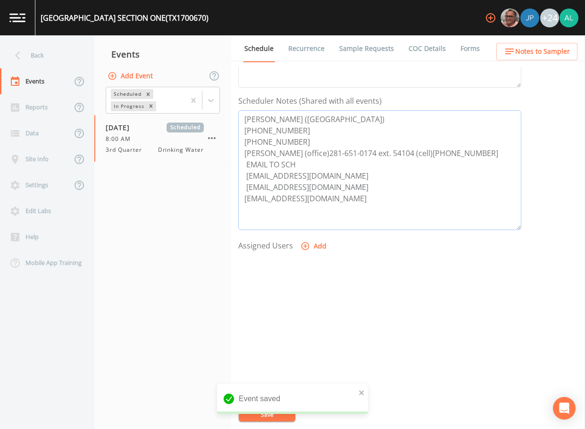
drag, startPoint x: 353, startPoint y: 175, endPoint x: 211, endPoint y: 175, distance: 142.0
click at [210, 175] on div "Back Events Reports Data Site Info Settings Edit Labs Help Mobile App Training …" at bounding box center [292, 232] width 585 height 394
drag, startPoint x: 352, startPoint y: 188, endPoint x: 196, endPoint y: 187, distance: 156.1
click at [196, 187] on div "Back Events Reports Data Site Info Settings Edit Labs Help Mobile App Training …" at bounding box center [292, 232] width 585 height 394
drag, startPoint x: 347, startPoint y: 201, endPoint x: 186, endPoint y: 201, distance: 160.9
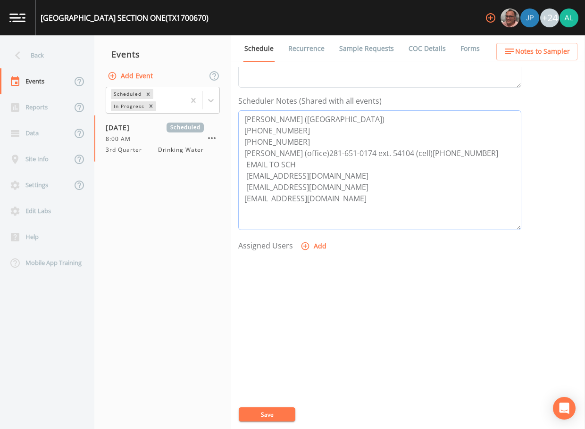
click at [186, 201] on div "Back Events Reports Data Site Info Settings Edit Labs Help Mobile App Training …" at bounding box center [292, 232] width 585 height 394
